Goal: Navigation & Orientation: Find specific page/section

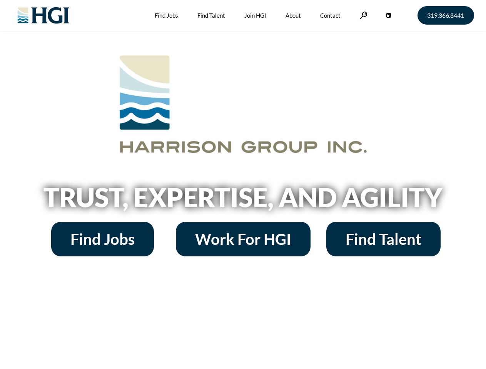
click at [243, 185] on h2 "Trust, Expertise, and Agility" at bounding box center [243, 197] width 438 height 26
click at [362, 15] on link at bounding box center [364, 15] width 8 height 7
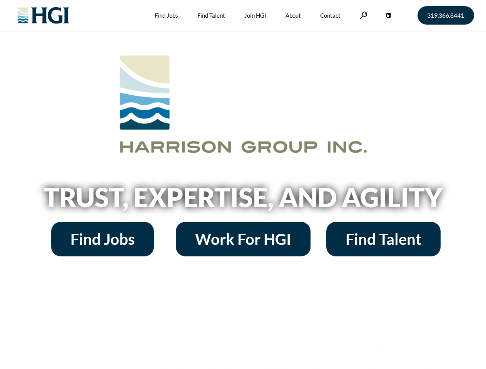
click at [243, 185] on h2 "Trust, Expertise, and Agility" at bounding box center [243, 197] width 438 height 26
click at [362, 15] on link at bounding box center [364, 15] width 8 height 7
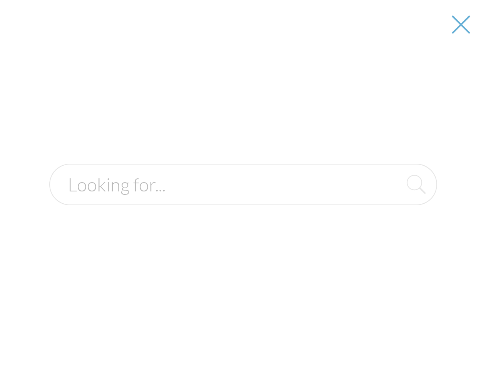
click at [243, 200] on div at bounding box center [243, 184] width 485 height 369
